Goal: Information Seeking & Learning: Learn about a topic

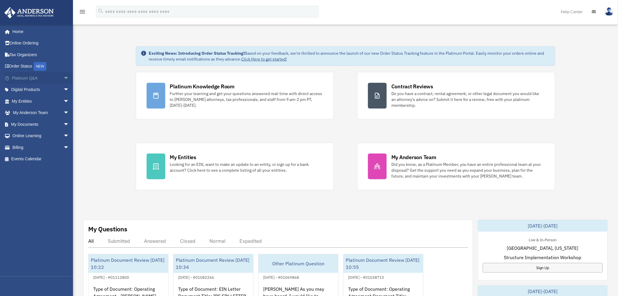
click at [63, 75] on span "arrow_drop_down" at bounding box center [69, 78] width 12 height 12
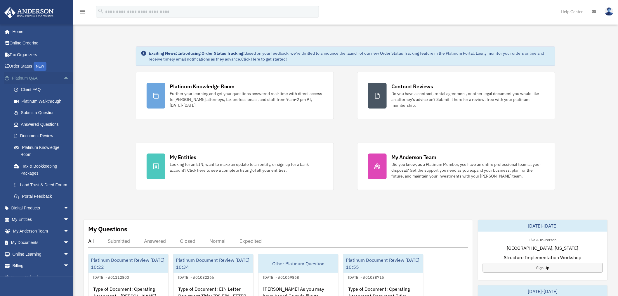
click at [63, 77] on span "arrow_drop_up" at bounding box center [69, 78] width 12 height 12
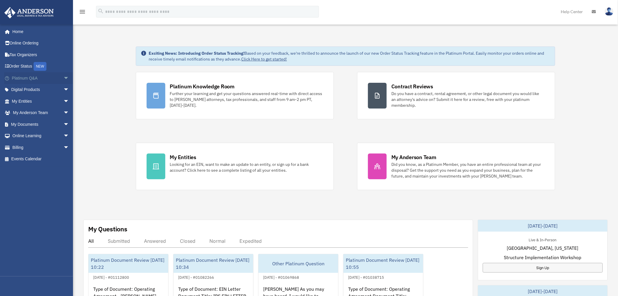
click at [63, 77] on span "arrow_drop_down" at bounding box center [69, 78] width 12 height 12
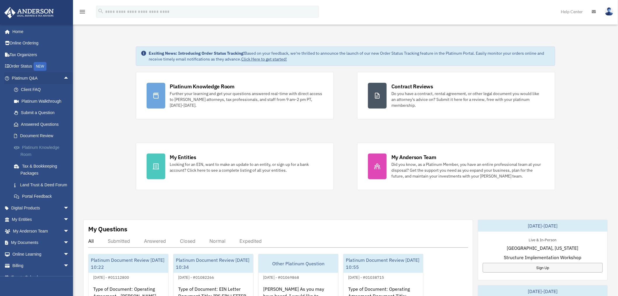
click at [40, 145] on link "Platinum Knowledge Room" at bounding box center [43, 150] width 70 height 19
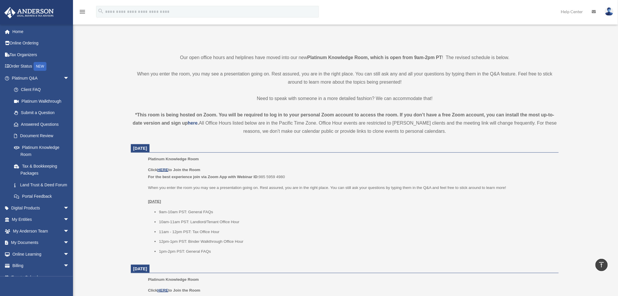
scroll to position [130, 0]
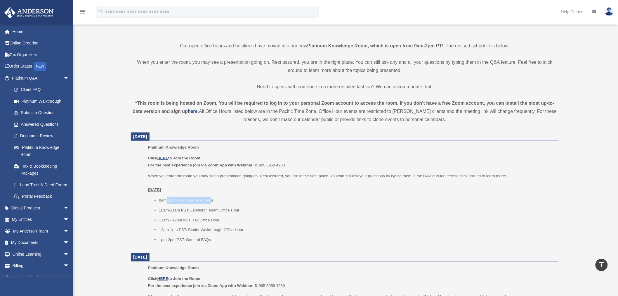
drag, startPoint x: 167, startPoint y: 200, endPoint x: 212, endPoint y: 200, distance: 45.0
click at [212, 200] on li "9am-10am PST: General FAQs" at bounding box center [357, 200] width 396 height 7
click at [212, 198] on li "9am-10am PST: General FAQs" at bounding box center [357, 200] width 396 height 7
drag, startPoint x: 185, startPoint y: 200, endPoint x: 218, endPoint y: 199, distance: 33.0
click at [218, 199] on li "9am-10am PST: General FAQs" at bounding box center [357, 200] width 396 height 7
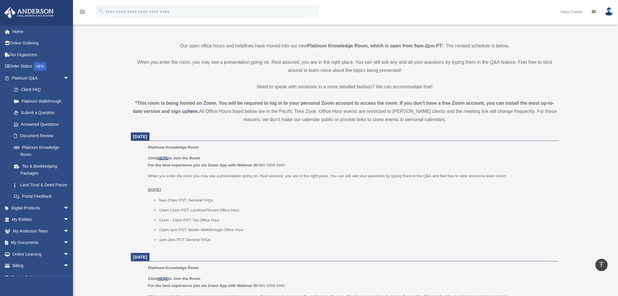
click at [204, 207] on li "10am-11am PST: Landlord/Tenant Office Hour" at bounding box center [357, 210] width 396 height 7
click at [210, 209] on li "10am-11am PST: Landlord/Tenant Office Hour" at bounding box center [357, 210] width 396 height 7
drag, startPoint x: 232, startPoint y: 209, endPoint x: 156, endPoint y: 212, distance: 76.3
click at [159, 212] on li "10am-11am PST: Landlord/Tenant Office Hour" at bounding box center [357, 210] width 396 height 7
drag, startPoint x: 224, startPoint y: 221, endPoint x: 168, endPoint y: 202, distance: 59.4
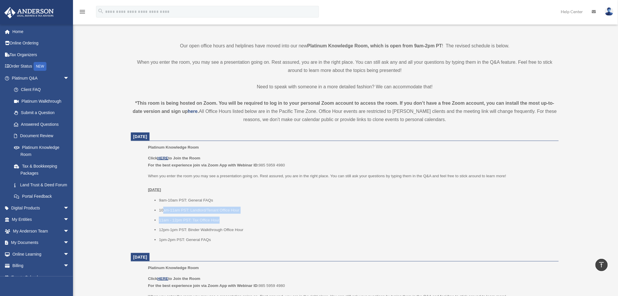
click at [167, 203] on ul "9am-10am PST: General FAQs 10am-11am PST: Landlord/Tenant Office Hour 11am - 12…" at bounding box center [351, 220] width 407 height 46
click at [168, 202] on li "9am-10am PST: General FAQs" at bounding box center [357, 200] width 396 height 7
drag, startPoint x: 240, startPoint y: 209, endPoint x: 168, endPoint y: 214, distance: 72.0
click at [163, 214] on ul "9am-10am PST: General FAQs 10am-11am PST: Landlord/Tenant Office Hour 11am - 12…" at bounding box center [351, 220] width 407 height 46
click at [198, 210] on li "10am-11am PST: Landlord/Tenant Office Hour" at bounding box center [357, 210] width 396 height 7
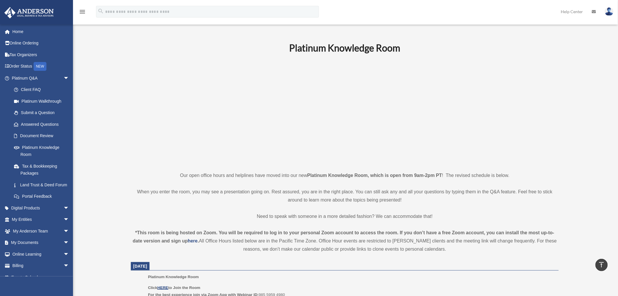
scroll to position [0, 0]
